Goal: Information Seeking & Learning: Learn about a topic

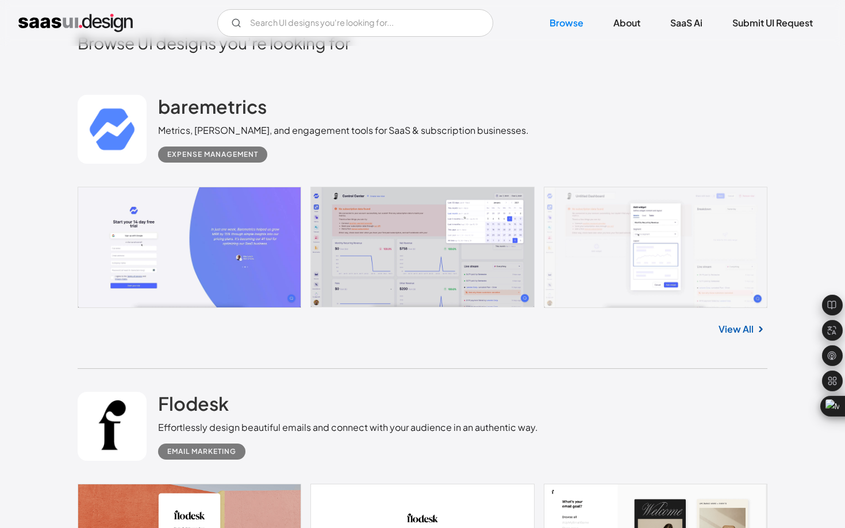
scroll to position [326, 0]
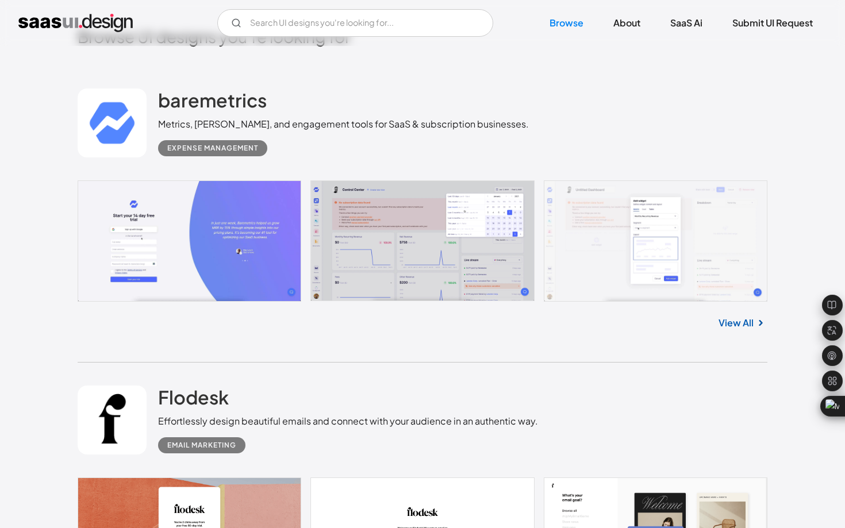
click at [112, 135] on link at bounding box center [112, 123] width 69 height 69
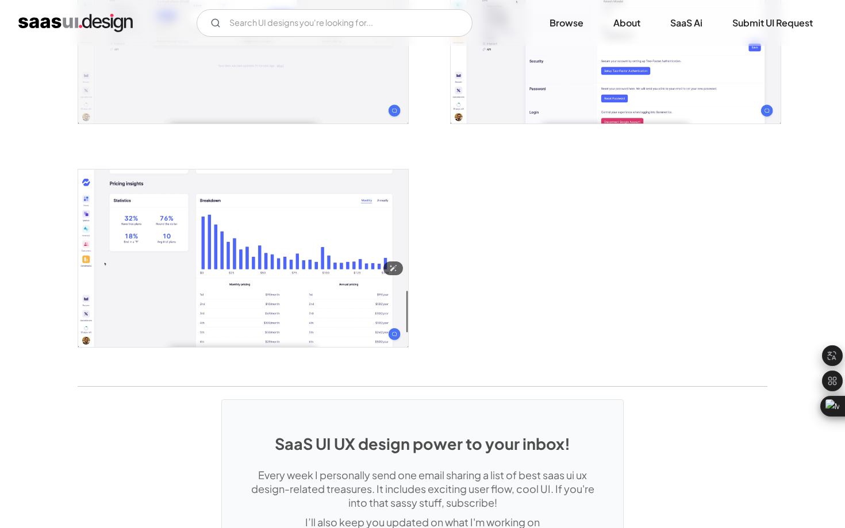
scroll to position [2175, 0]
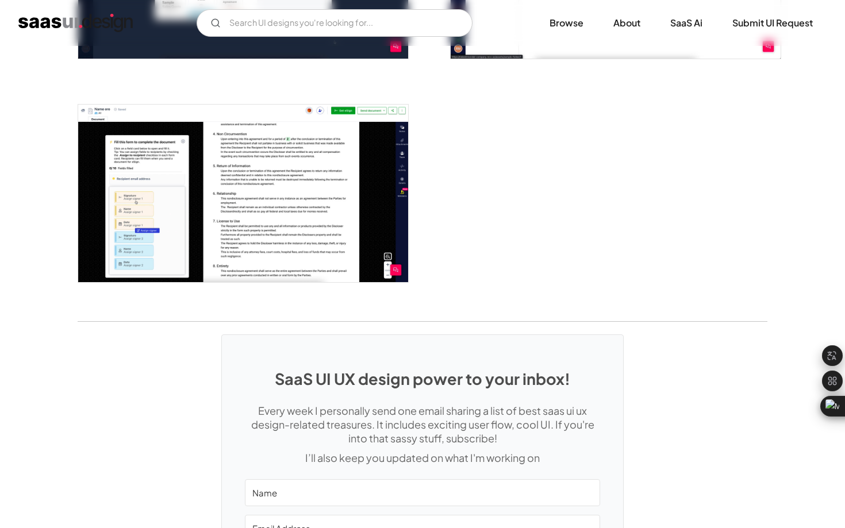
scroll to position [1996, 0]
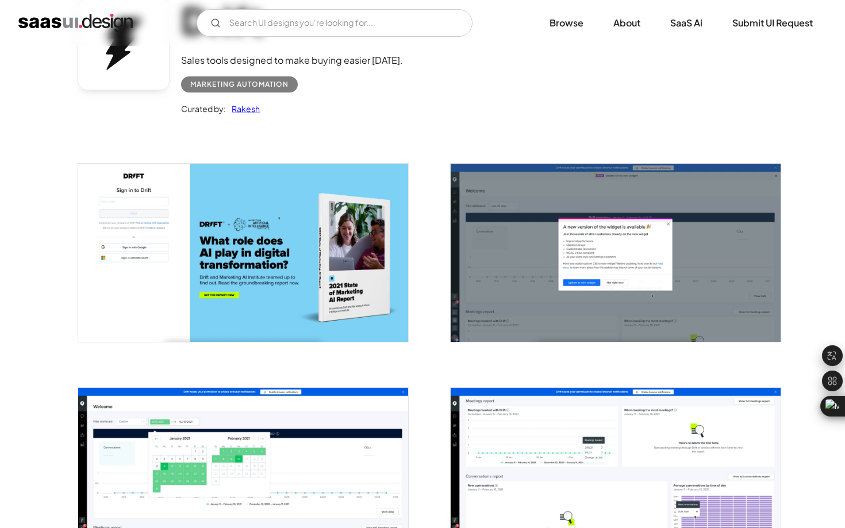
scroll to position [97, 0]
